Goal: Task Accomplishment & Management: Use online tool/utility

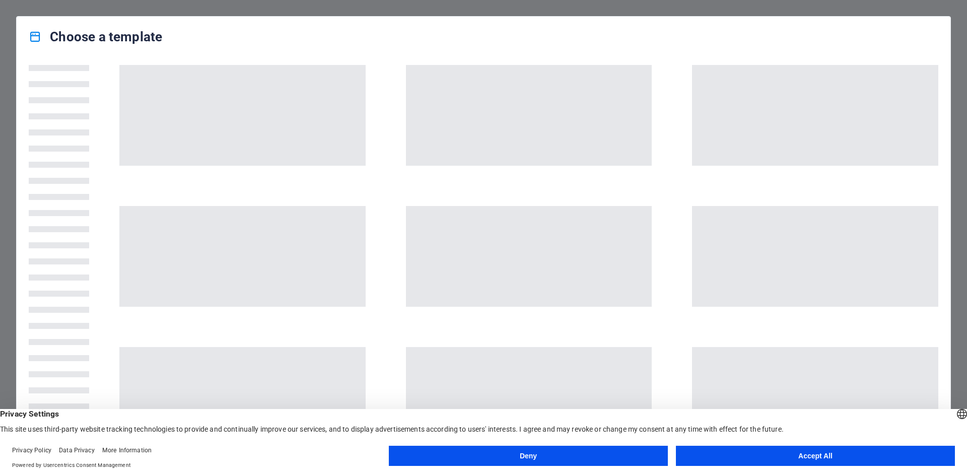
click at [808, 452] on button "Accept All" at bounding box center [815, 456] width 279 height 20
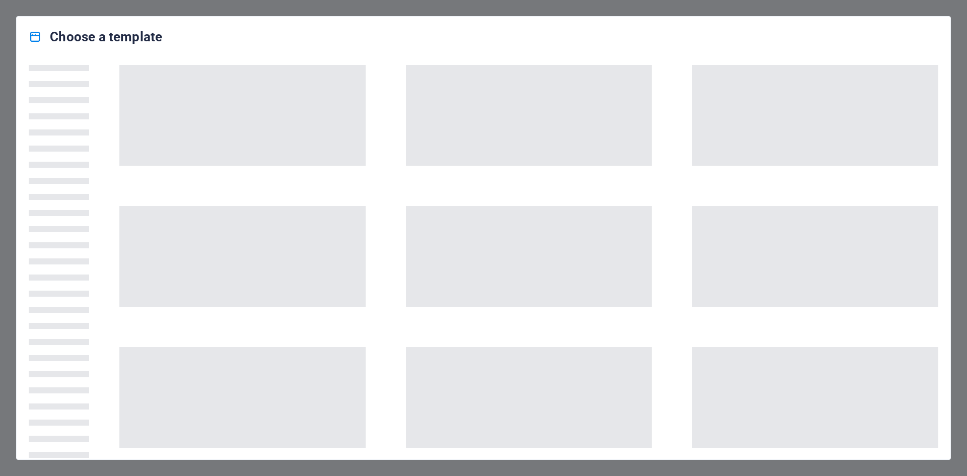
click at [157, 64] on div at bounding box center [483, 258] width 933 height 402
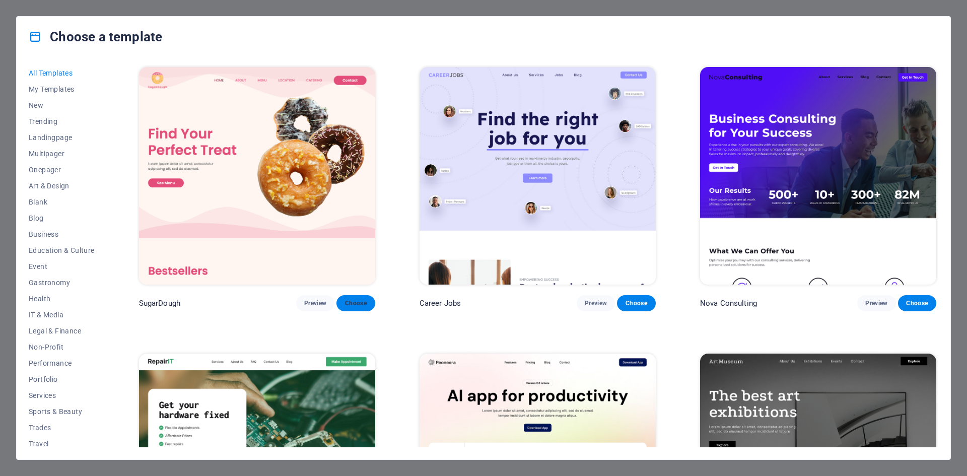
click at [353, 299] on span "Choose" at bounding box center [355, 303] width 22 height 8
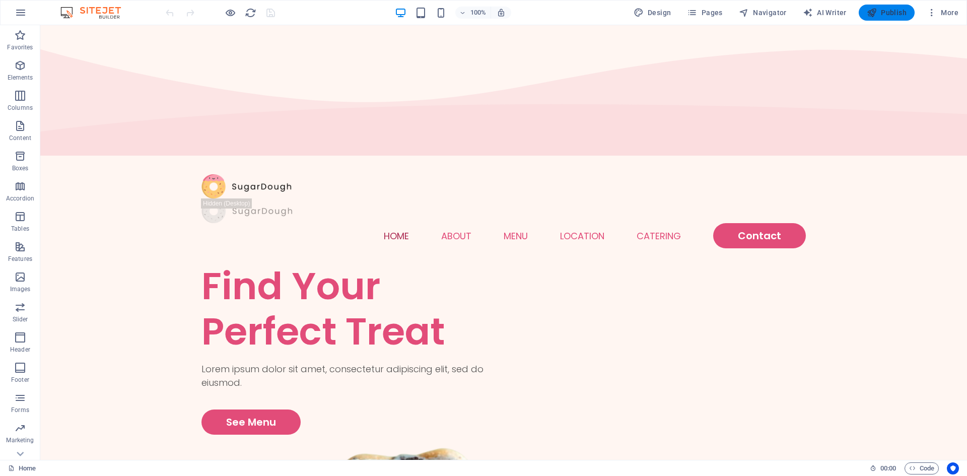
drag, startPoint x: 897, startPoint y: 8, endPoint x: 887, endPoint y: 23, distance: 18.3
click at [896, 8] on span "Publish" at bounding box center [886, 13] width 40 height 10
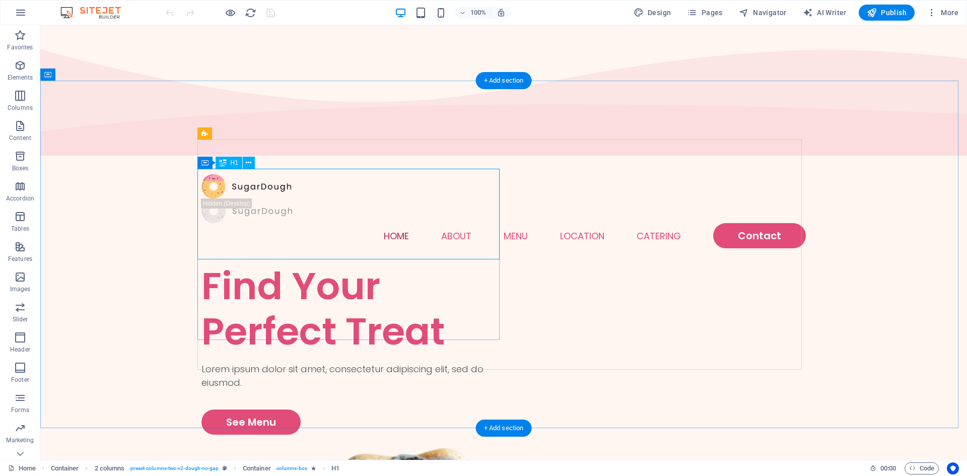
click at [336, 263] on div "Find Your Perfect Treat" at bounding box center [352, 308] width 302 height 91
click at [355, 263] on div "Find Your Perfect Treat" at bounding box center [352, 308] width 302 height 91
click at [442, 263] on div "Find Your Perfect Treat" at bounding box center [352, 308] width 302 height 91
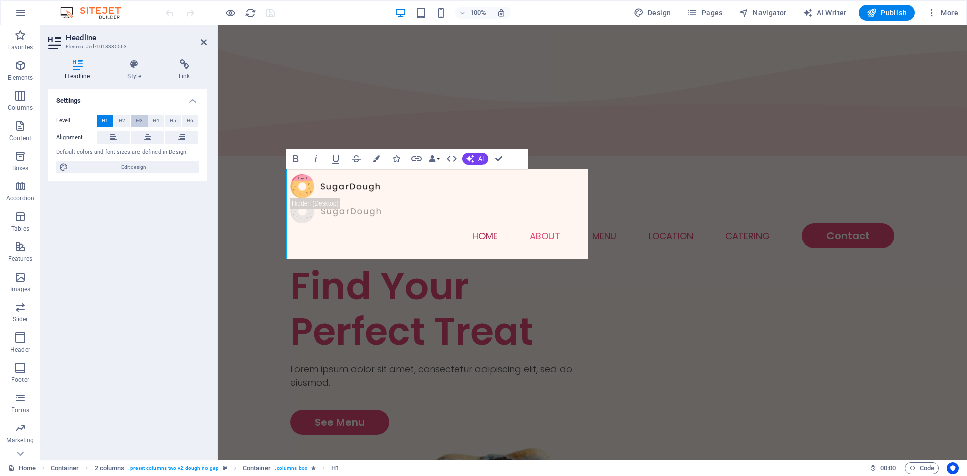
click at [139, 121] on span "H3" at bounding box center [139, 121] width 7 height 12
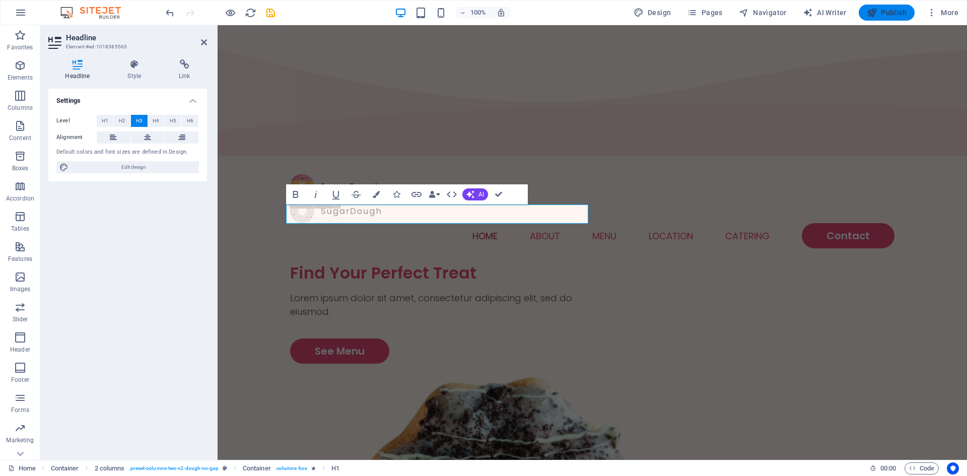
click at [888, 10] on span "Publish" at bounding box center [886, 13] width 40 height 10
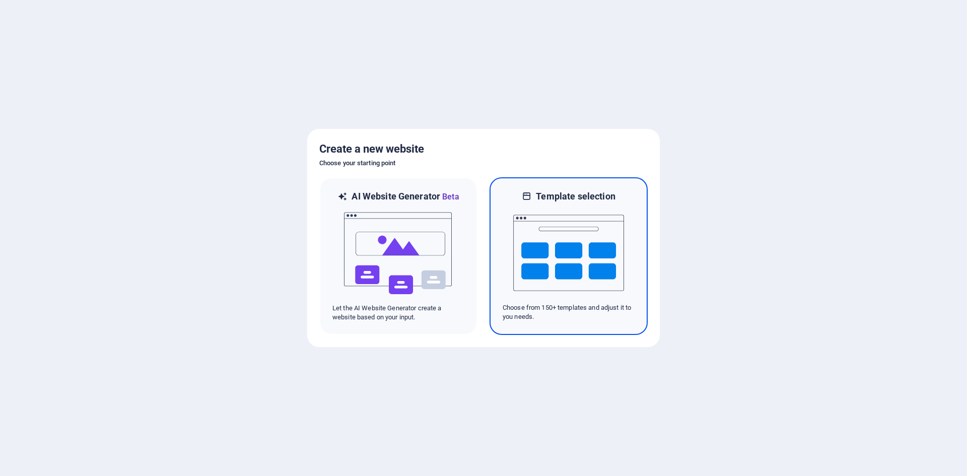
click at [547, 248] on img at bounding box center [568, 252] width 111 height 101
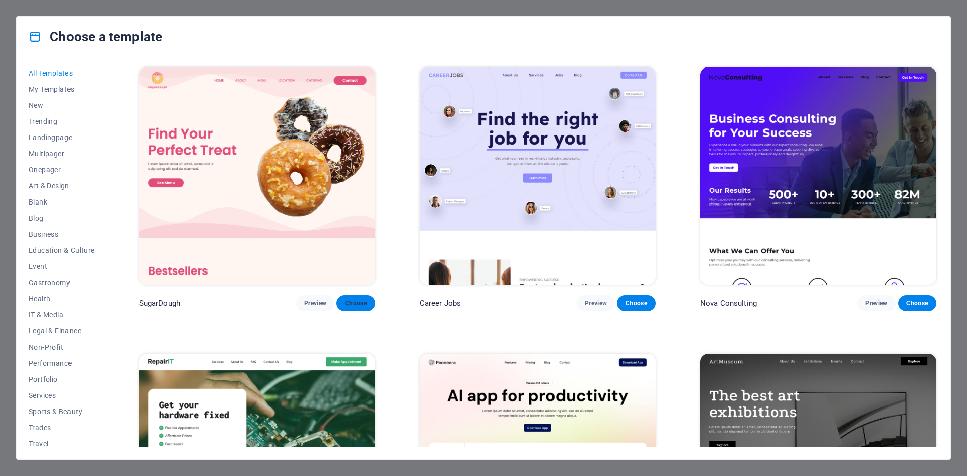
click at [362, 305] on span "Choose" at bounding box center [355, 303] width 22 height 8
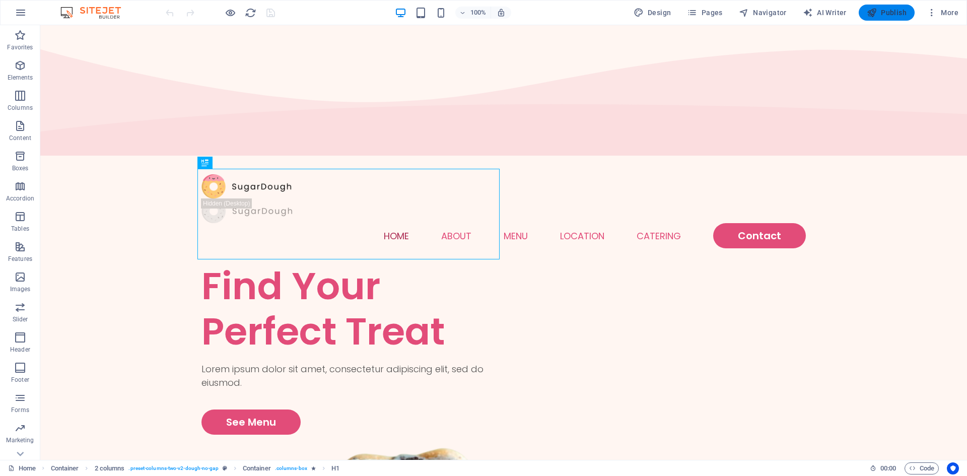
click at [896, 12] on span "Publish" at bounding box center [886, 13] width 40 height 10
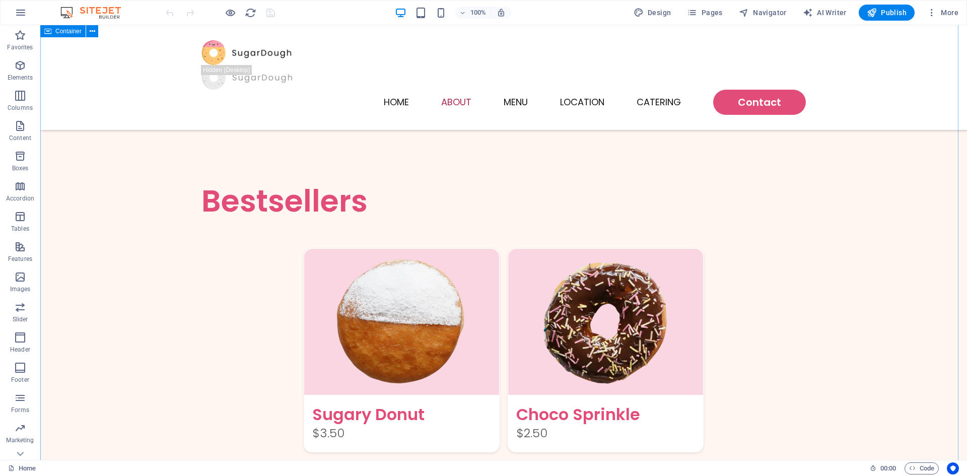
scroll to position [856, 0]
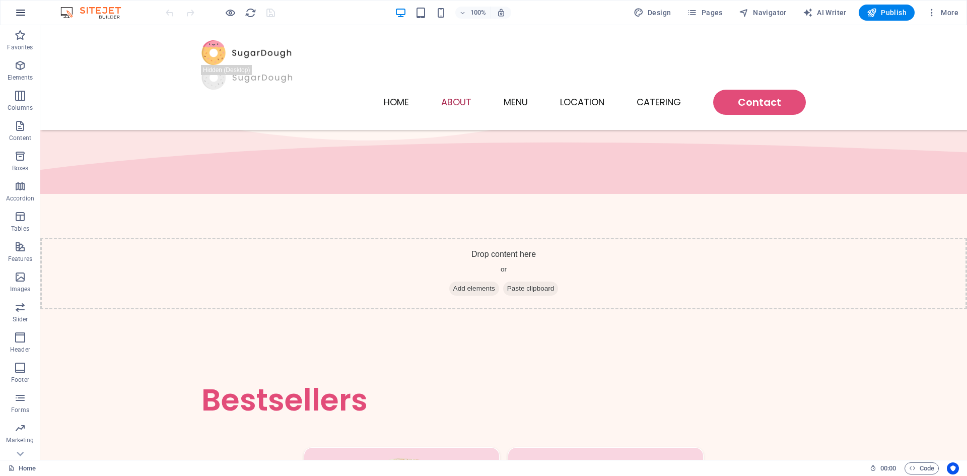
click at [24, 12] on icon "button" at bounding box center [21, 13] width 12 height 12
